Goal: Task Accomplishment & Management: Complete application form

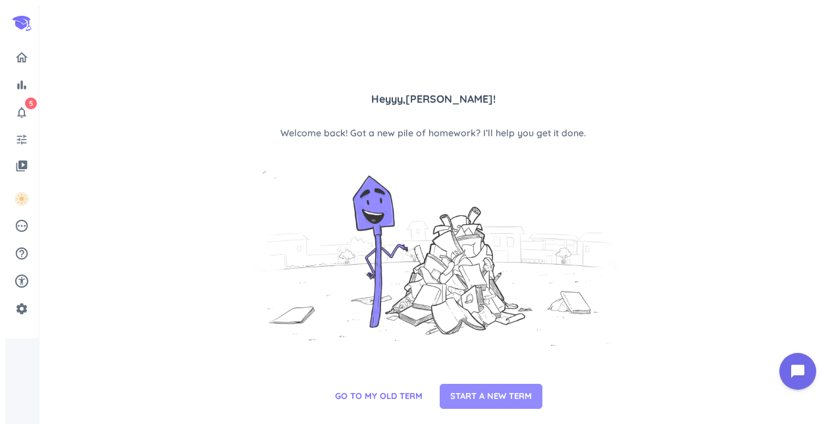
click at [466, 396] on span "START A NEW TERM" at bounding box center [491, 396] width 82 height 13
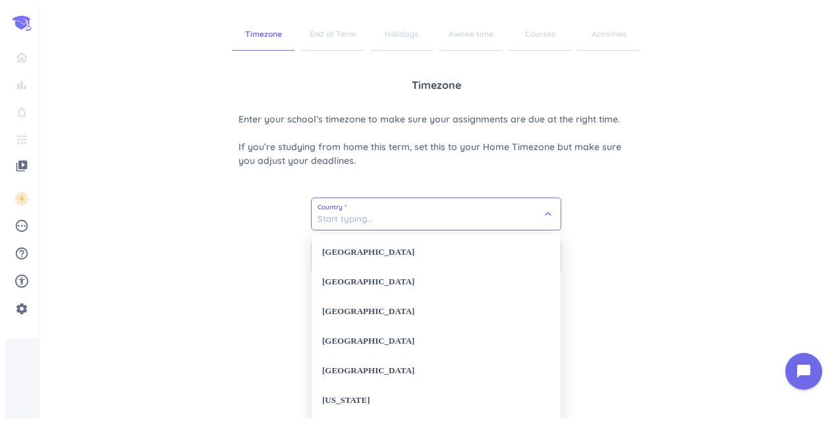
click at [399, 219] on input at bounding box center [435, 214] width 249 height 32
click at [380, 255] on div "[GEOGRAPHIC_DATA]" at bounding box center [435, 253] width 249 height 30
type input "[GEOGRAPHIC_DATA]"
